Goal: Information Seeking & Learning: Learn about a topic

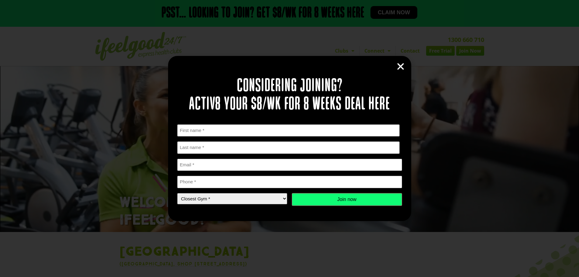
click at [399, 67] on icon "Close" at bounding box center [400, 66] width 9 height 9
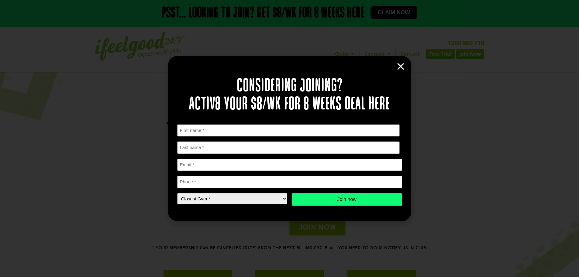
click at [403, 69] on icon "Close" at bounding box center [400, 66] width 9 height 9
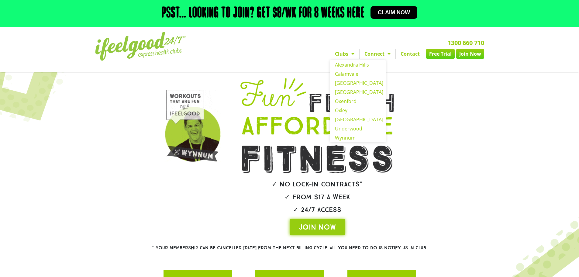
click at [251, 48] on div "1300 660 710 Clubs Alexandra Hills Calamvale Coopers Plains Middle Park Oxenfor…" at bounding box center [358, 49] width 257 height 41
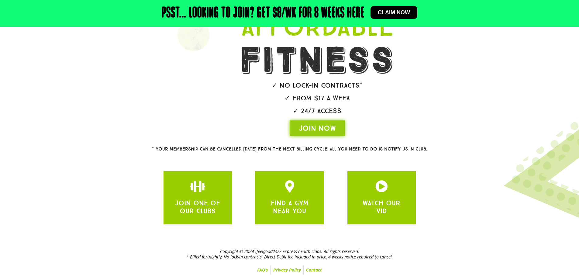
scroll to position [8, 0]
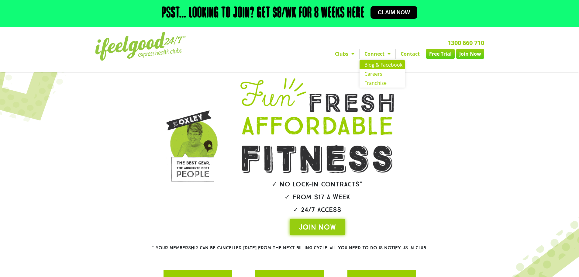
click at [383, 63] on link "Blog & Facebook" at bounding box center [381, 64] width 45 height 9
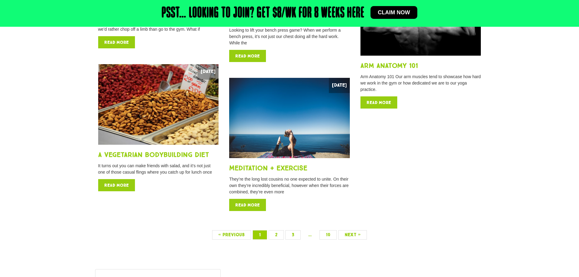
scroll to position [760, 0]
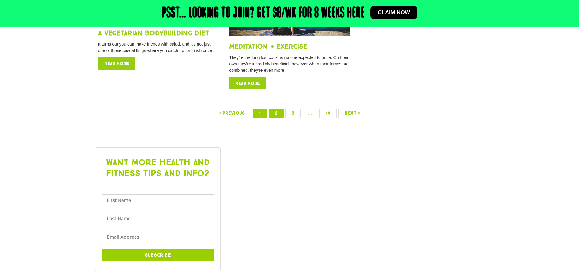
click at [282, 117] on link "Page 2" at bounding box center [276, 112] width 15 height 9
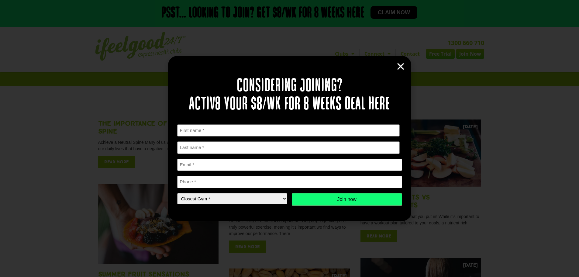
click at [404, 68] on icon "Close" at bounding box center [400, 66] width 9 height 9
